Goal: Contribute content

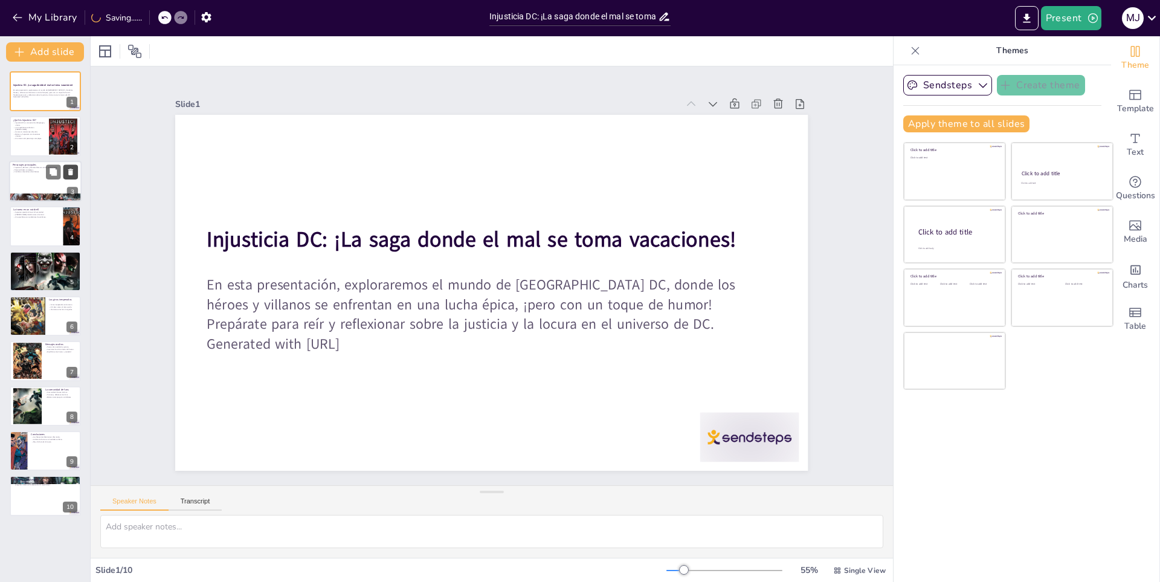
click at [71, 140] on div at bounding box center [63, 137] width 28 height 44
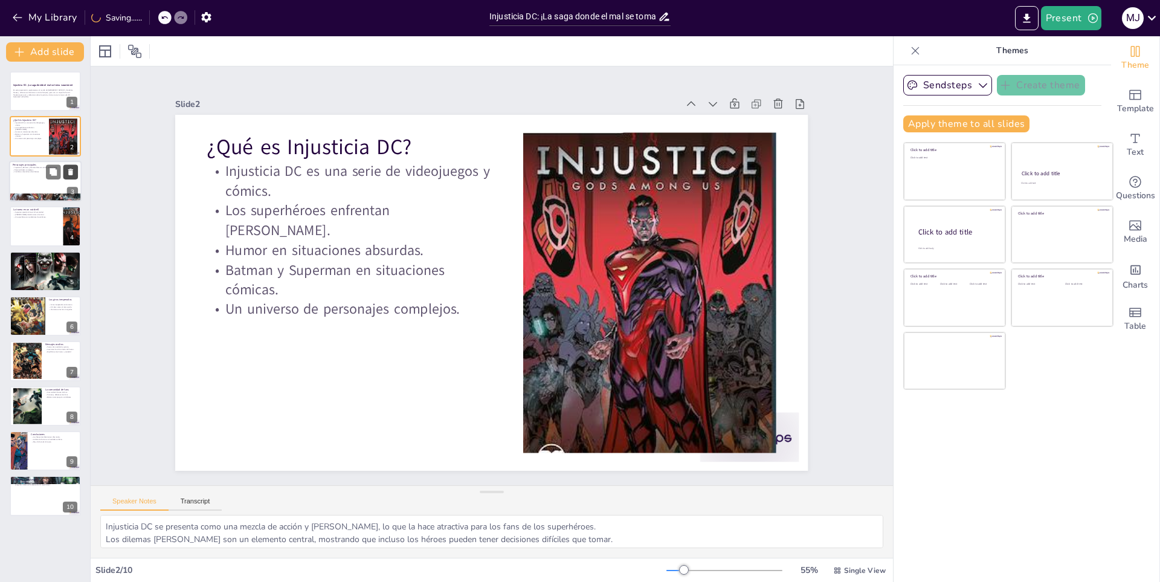
click at [63, 176] on button at bounding box center [70, 171] width 15 height 15
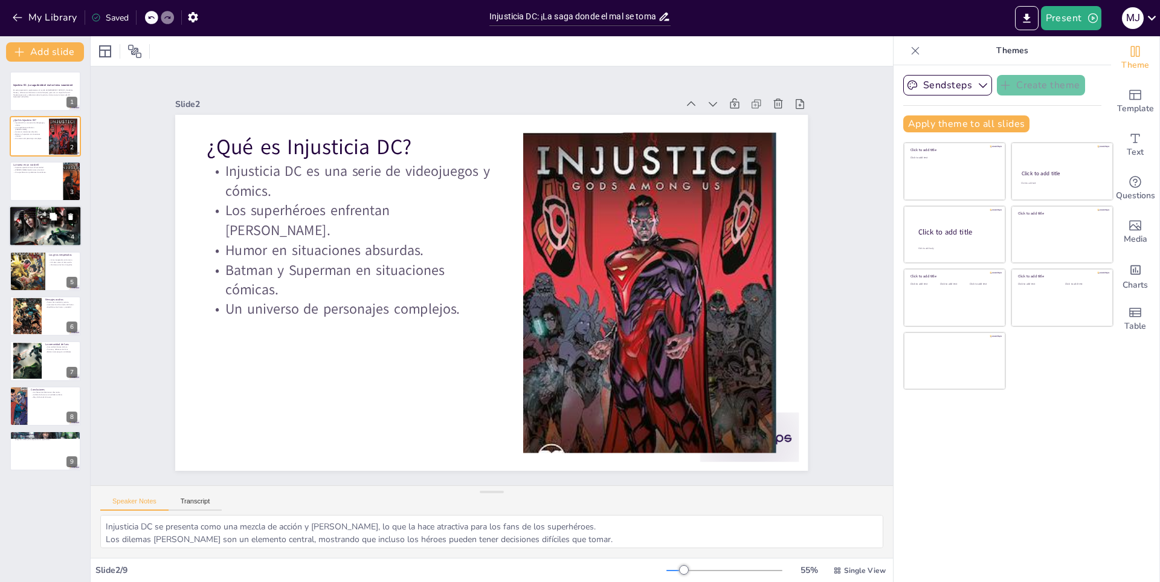
click at [64, 223] on button at bounding box center [70, 217] width 15 height 15
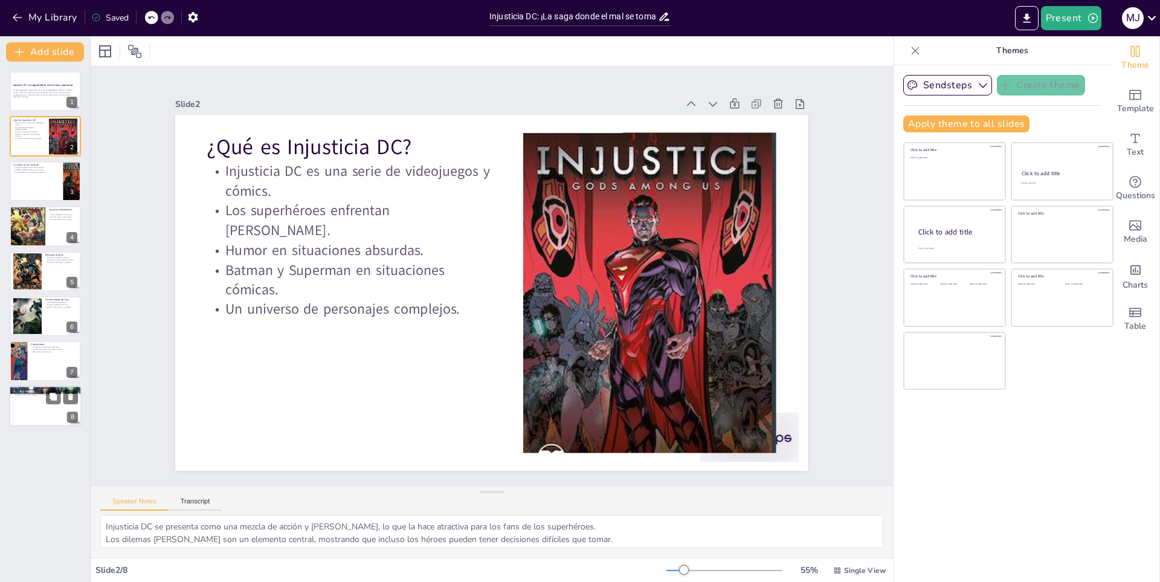
click at [36, 398] on div at bounding box center [45, 406] width 73 height 41
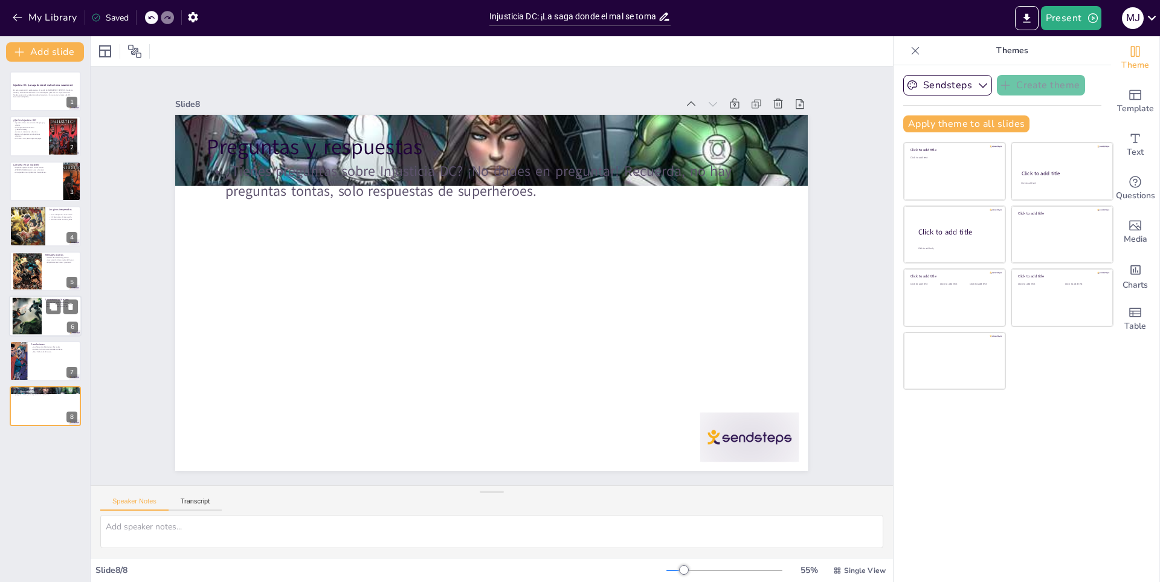
click at [39, 309] on div at bounding box center [27, 316] width 65 height 37
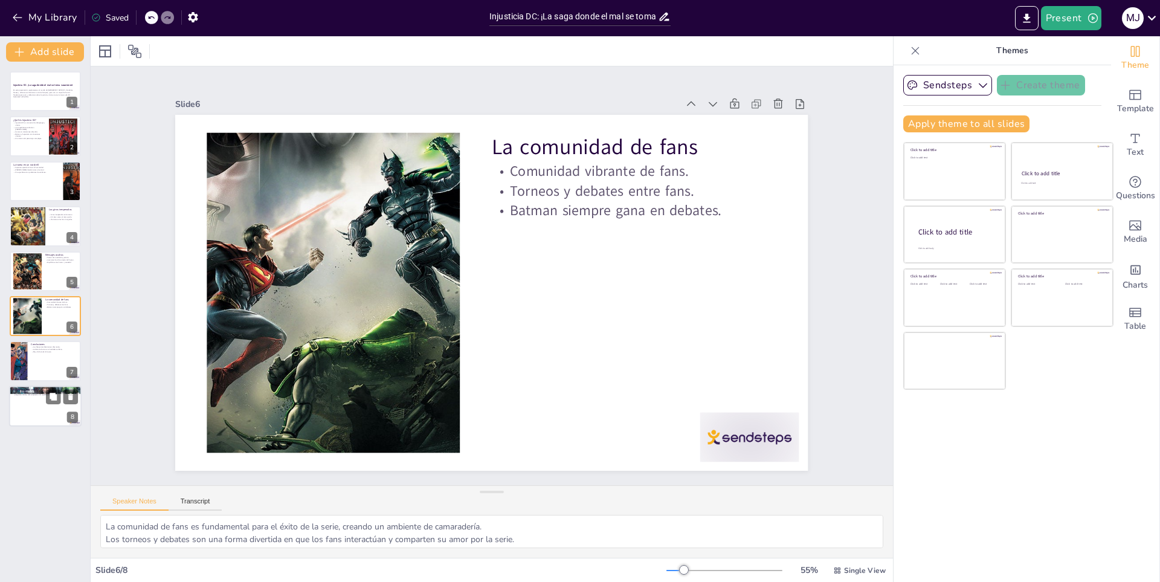
click at [19, 421] on div at bounding box center [45, 406] width 73 height 41
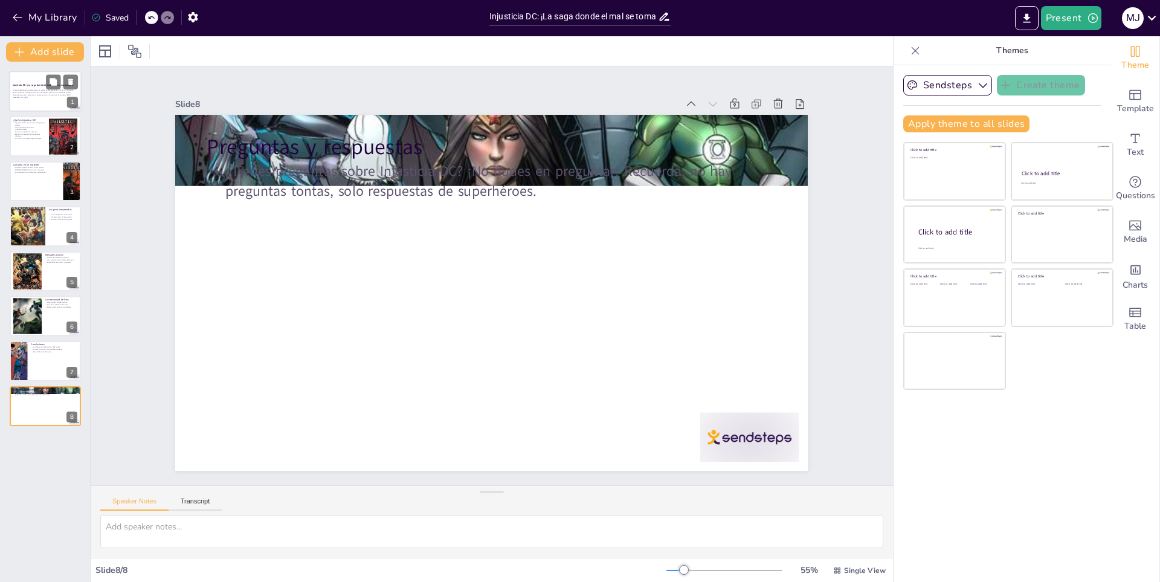
click at [28, 93] on p "En esta presentación, exploraremos el mundo de Injusticia DC, donde los héroes …" at bounding box center [45, 92] width 65 height 7
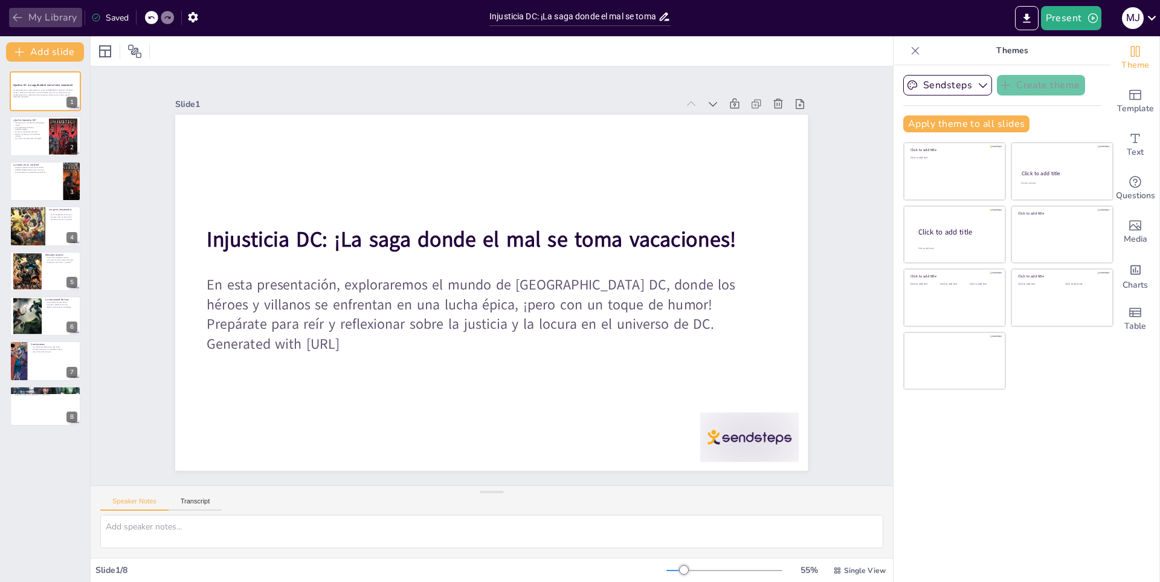
click at [30, 17] on button "My Library" at bounding box center [45, 17] width 73 height 19
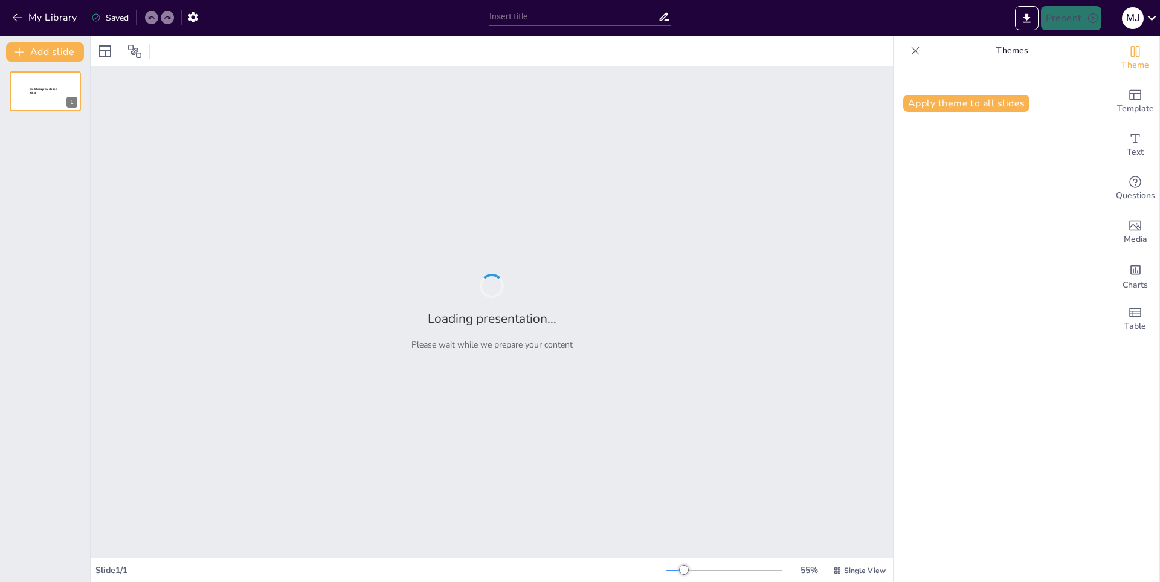
type input "¡Prepárate para el Deshielo! Geometry Dash Zubzero: Risas y Caídas Aseguradas"
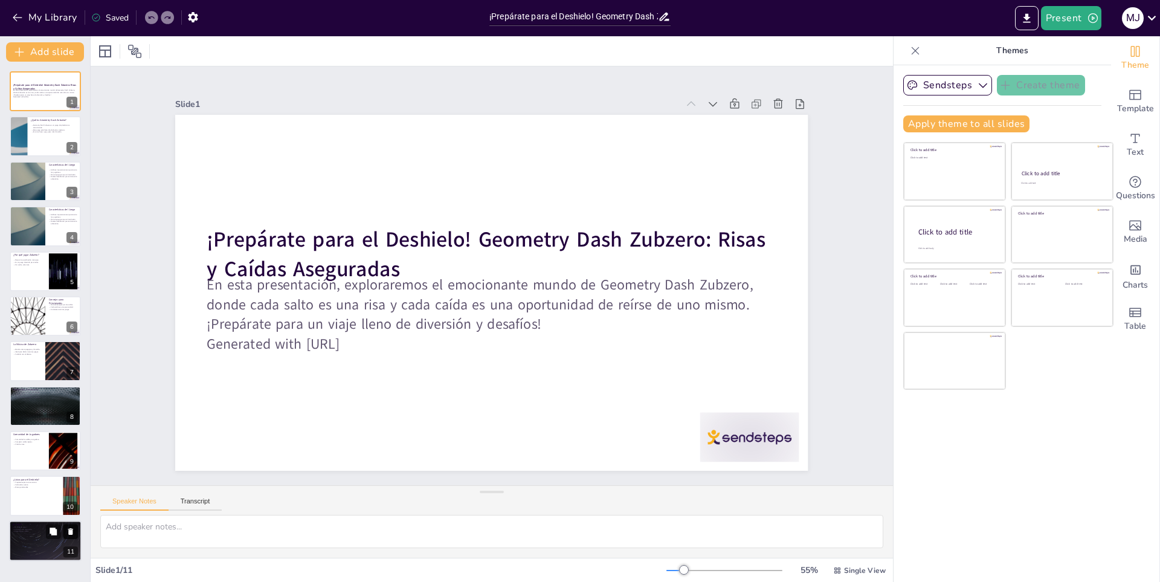
click at [71, 530] on icon at bounding box center [70, 531] width 5 height 7
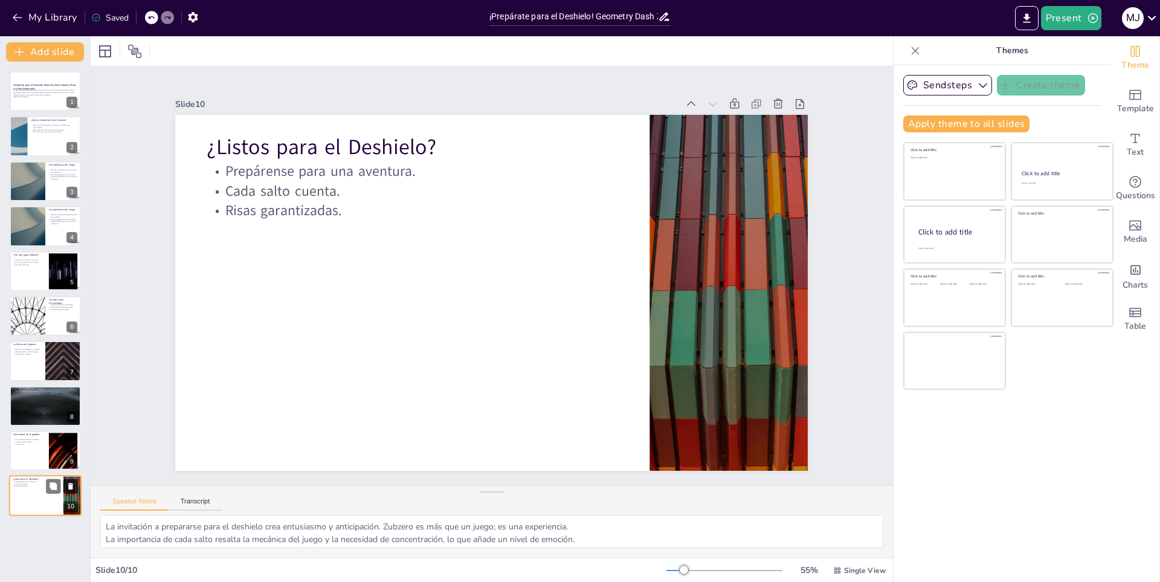
click at [71, 486] on icon at bounding box center [70, 486] width 5 height 7
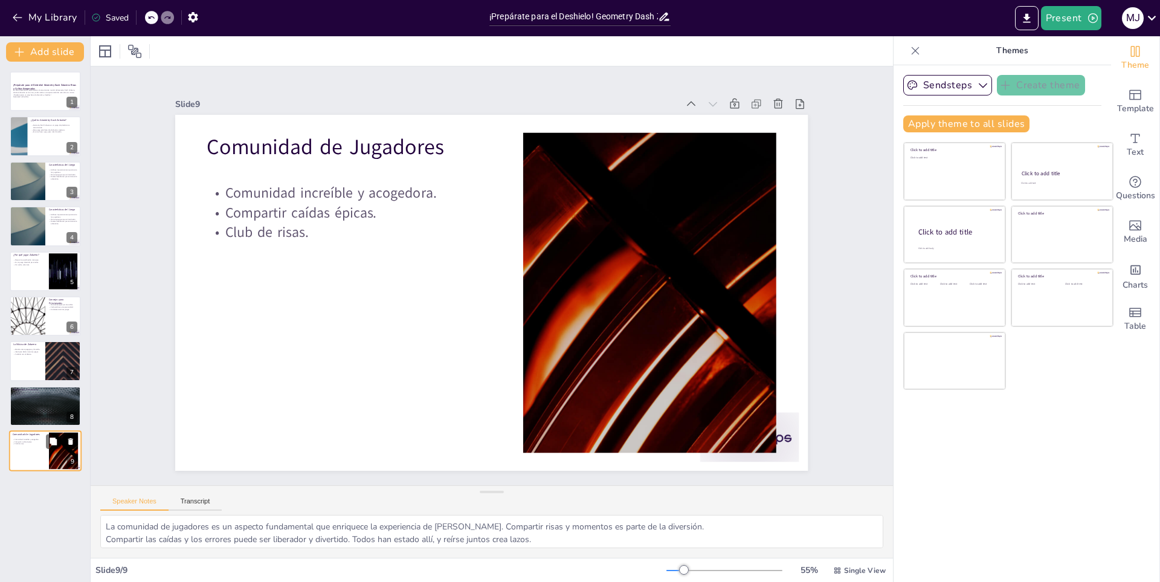
click at [71, 444] on icon at bounding box center [70, 441] width 5 height 7
type textarea "La dificultad creciente es lo que mantiene a los jugadores interesados. Cada nu…"
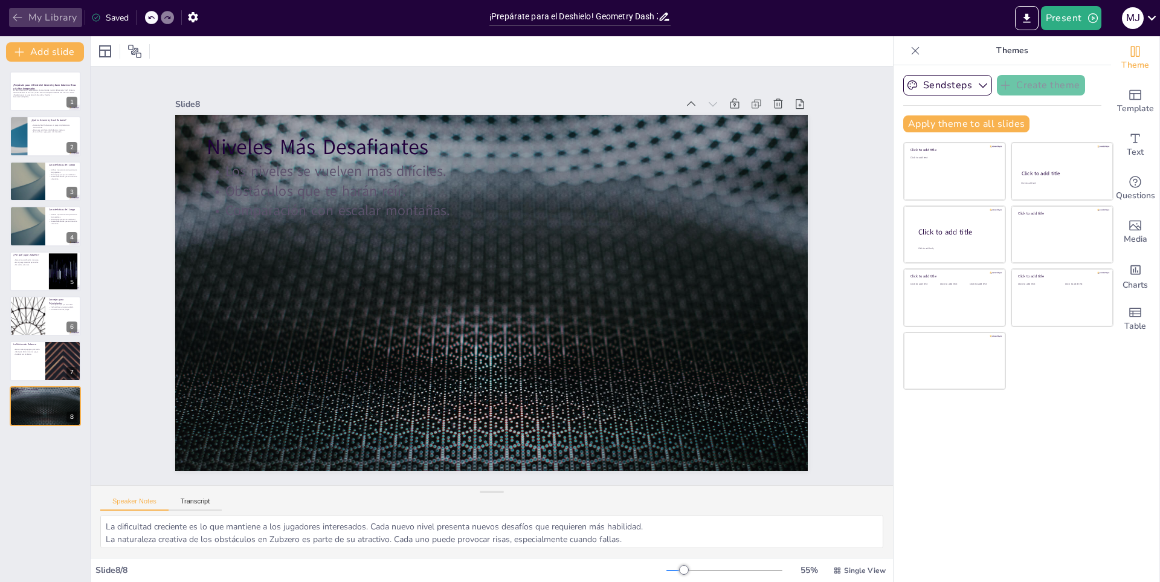
click at [39, 15] on button "My Library" at bounding box center [45, 17] width 73 height 19
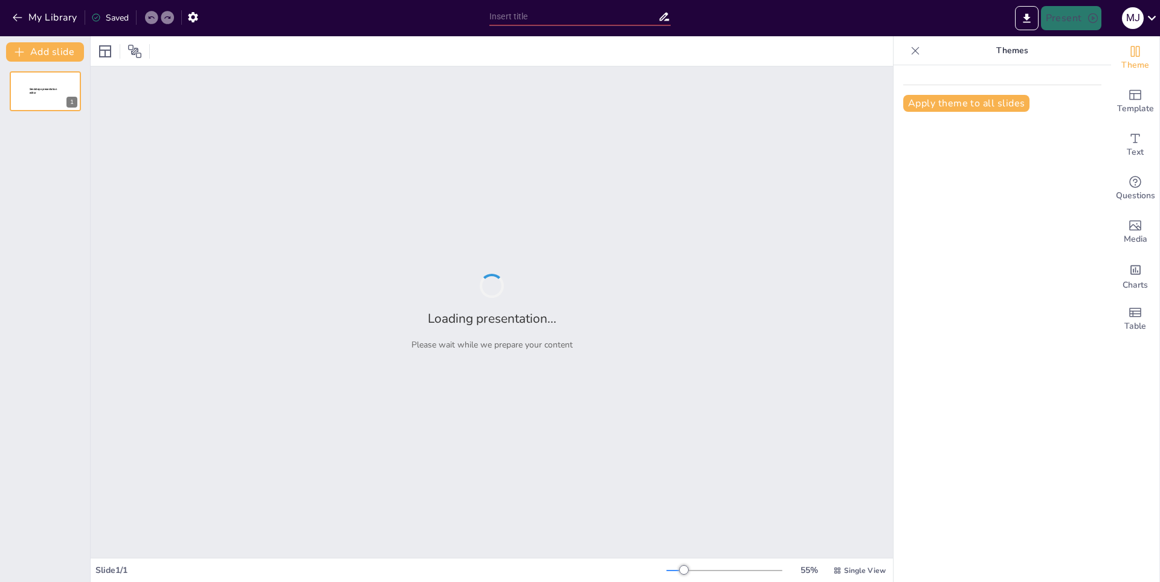
type input "Injusticia DC: ¡La saga donde el mal se toma vacaciones!"
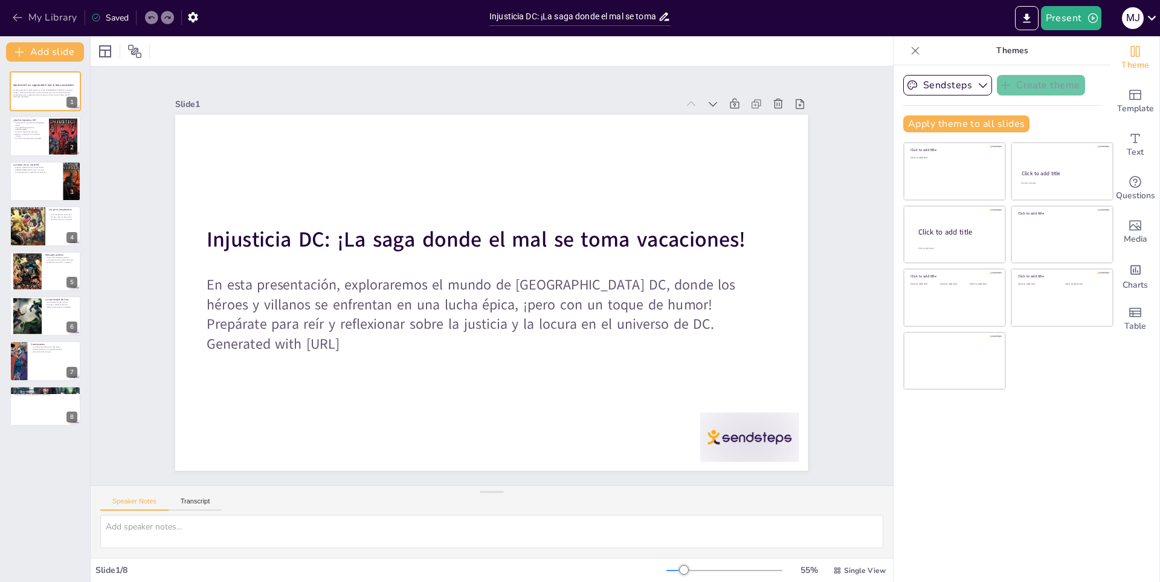
click at [25, 10] on button "My Library" at bounding box center [45, 17] width 73 height 19
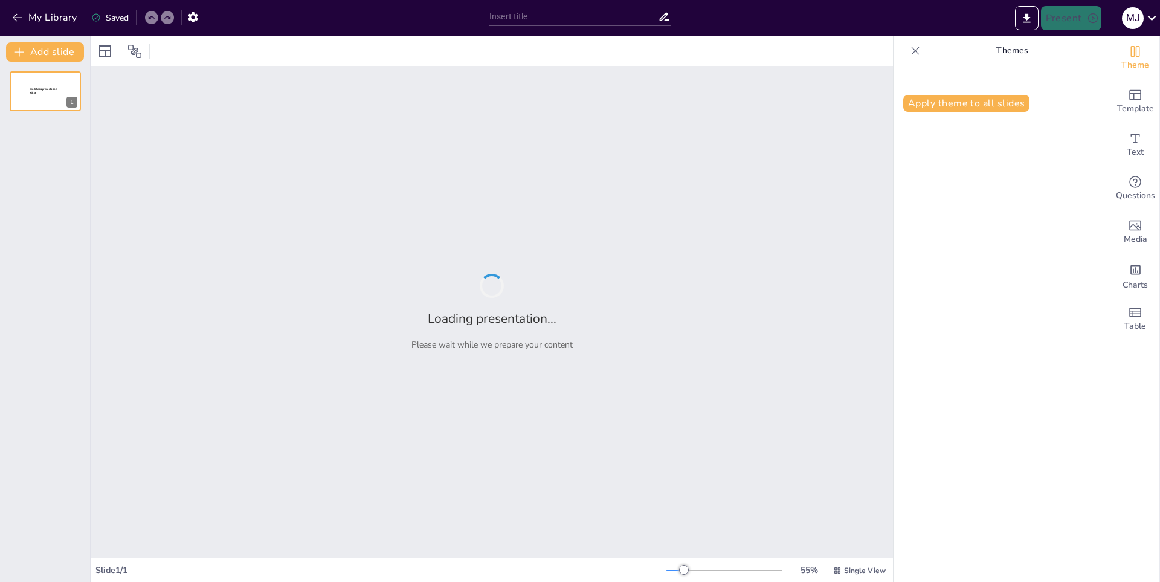
type input "GTA V: Lecciones de vida de un ladrón profesional"
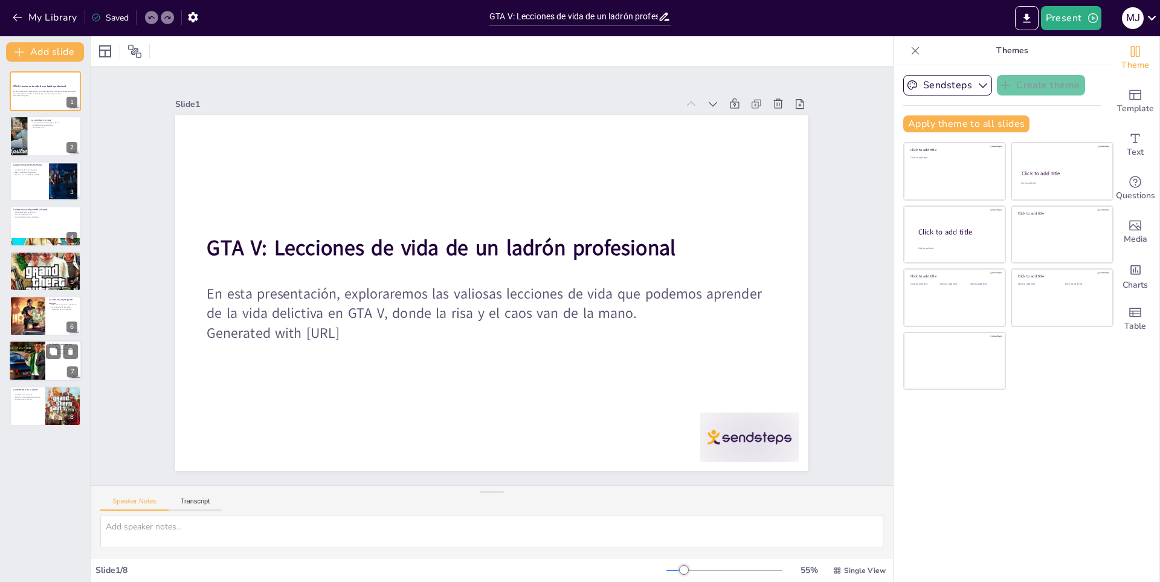
click at [19, 351] on div at bounding box center [27, 361] width 73 height 41
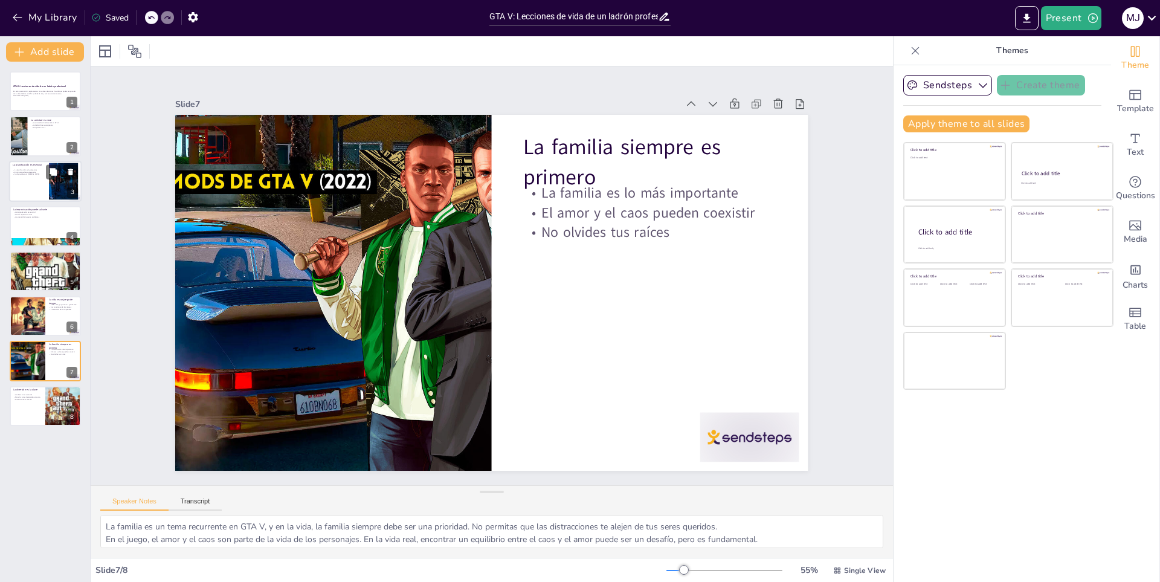
click at [38, 184] on div at bounding box center [45, 181] width 73 height 41
type textarea "La planificación es crucial en GTA V, y lo mismo se aplica a la vida real. Un b…"
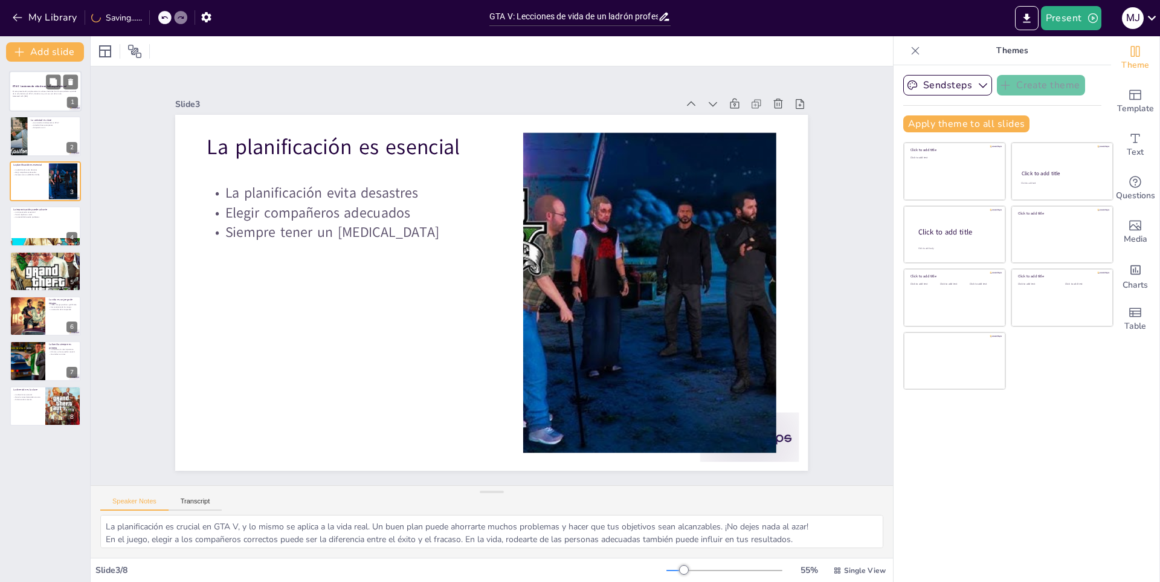
click at [35, 89] on div "GTA V: Lecciones de vida de un ladrón profesional" at bounding box center [45, 87] width 65 height 5
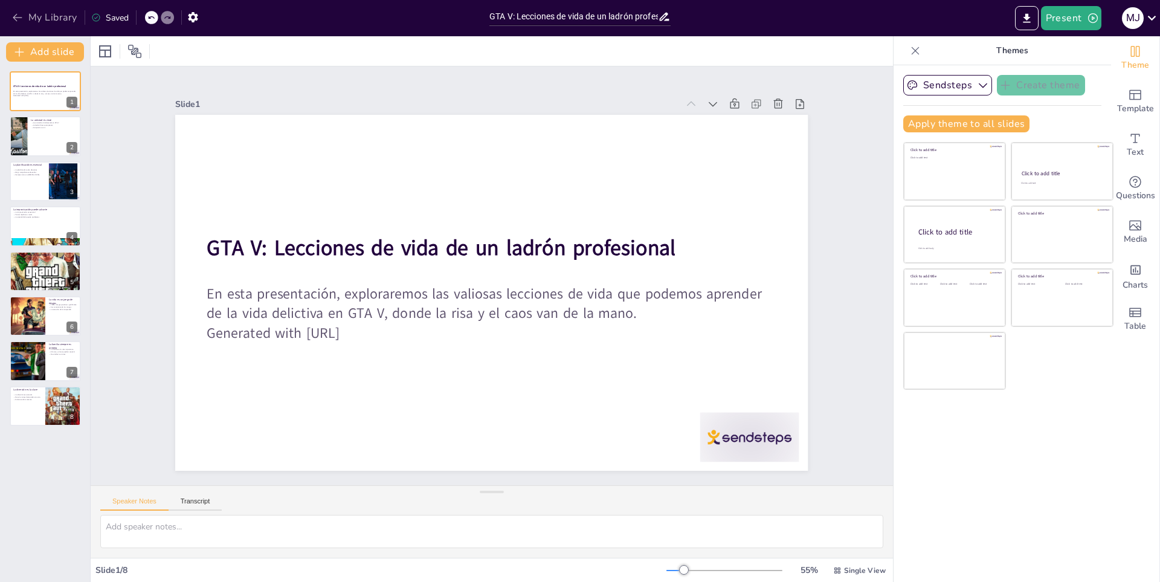
click at [31, 13] on button "My Library" at bounding box center [45, 17] width 73 height 19
